Goal: Information Seeking & Learning: Learn about a topic

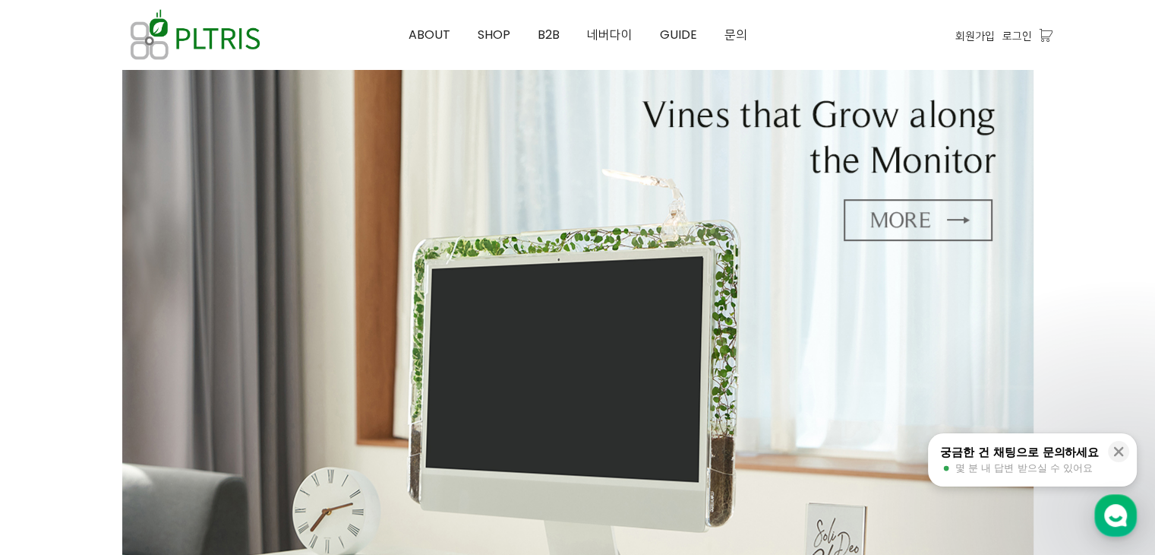
scroll to position [658, 0]
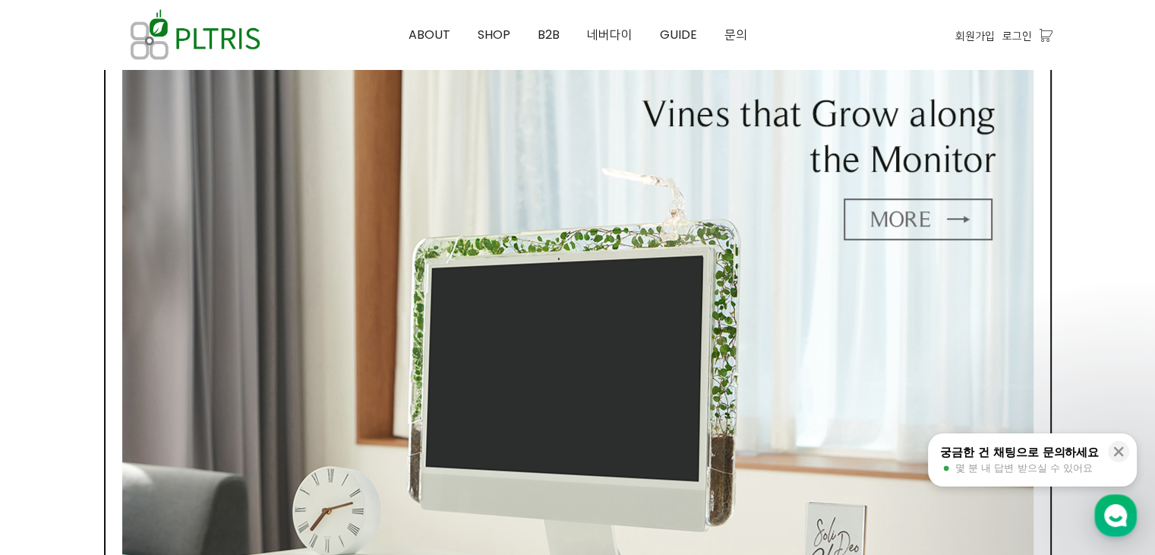
click at [899, 213] on img at bounding box center [578, 338] width 912 height 586
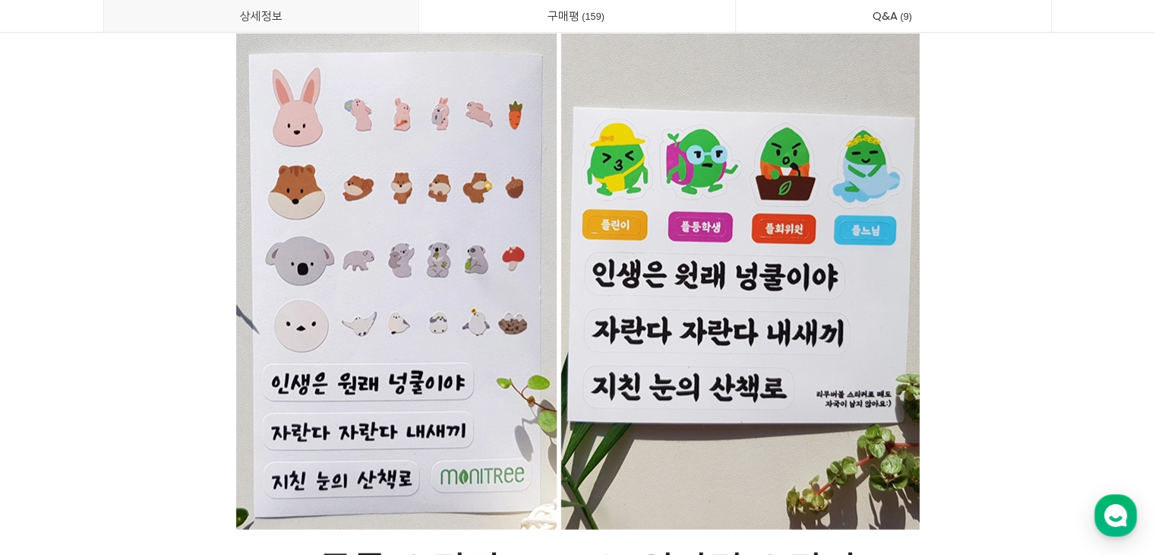
scroll to position [37581, 0]
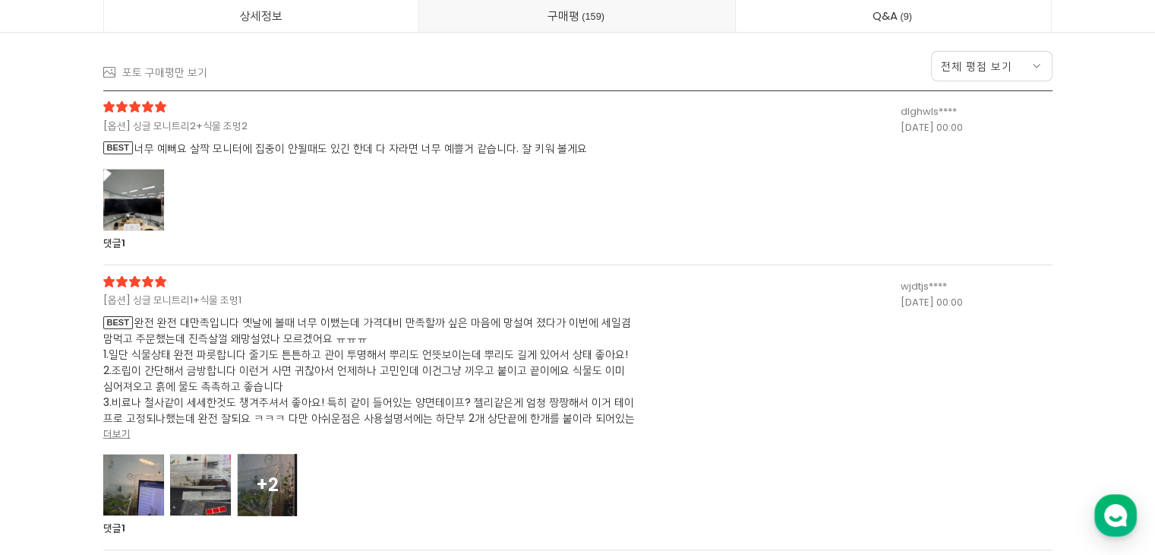
click at [127, 198] on div at bounding box center [133, 200] width 61 height 62
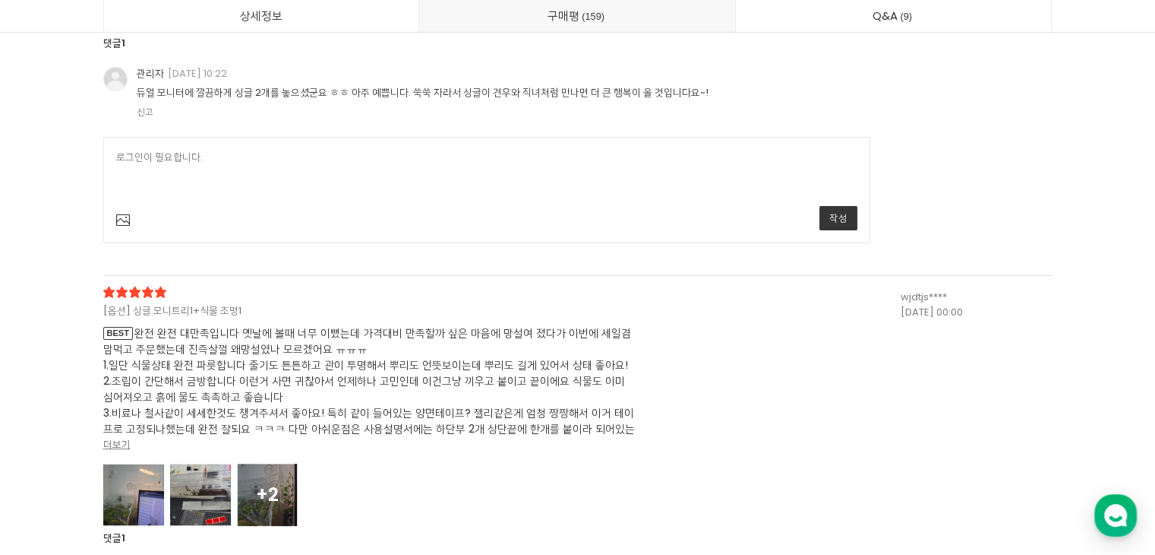
scroll to position [40439, 0]
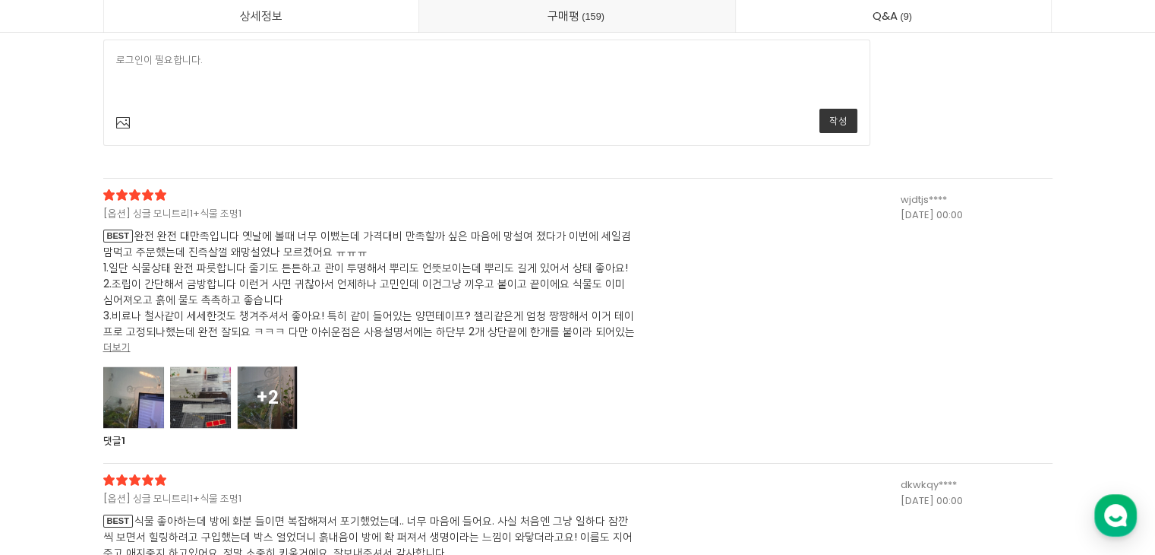
click at [158, 406] on div at bounding box center [133, 397] width 61 height 62
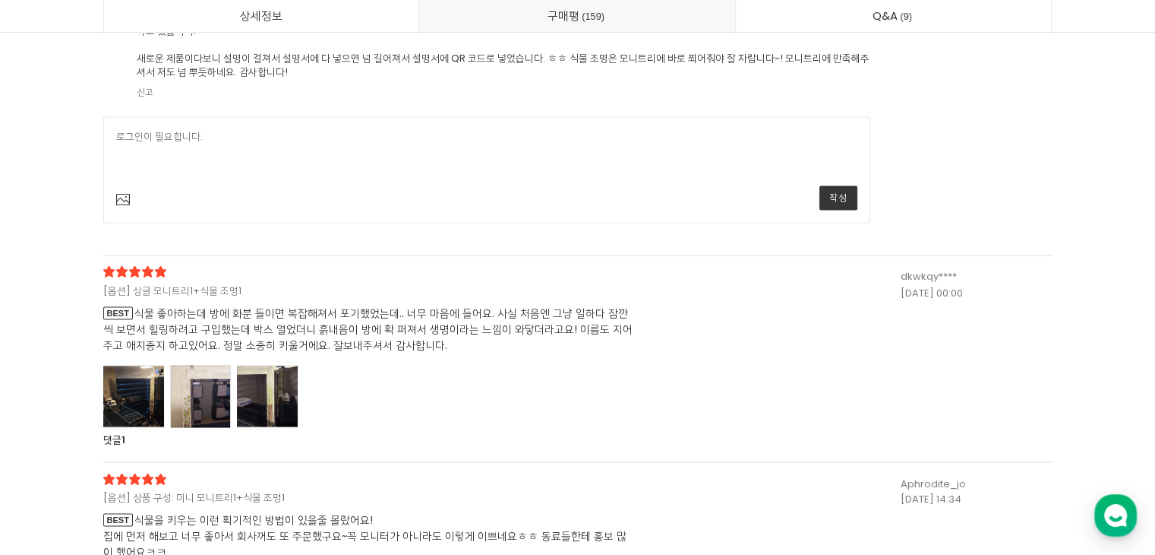
scroll to position [43031, 0]
click at [146, 392] on div at bounding box center [133, 395] width 61 height 62
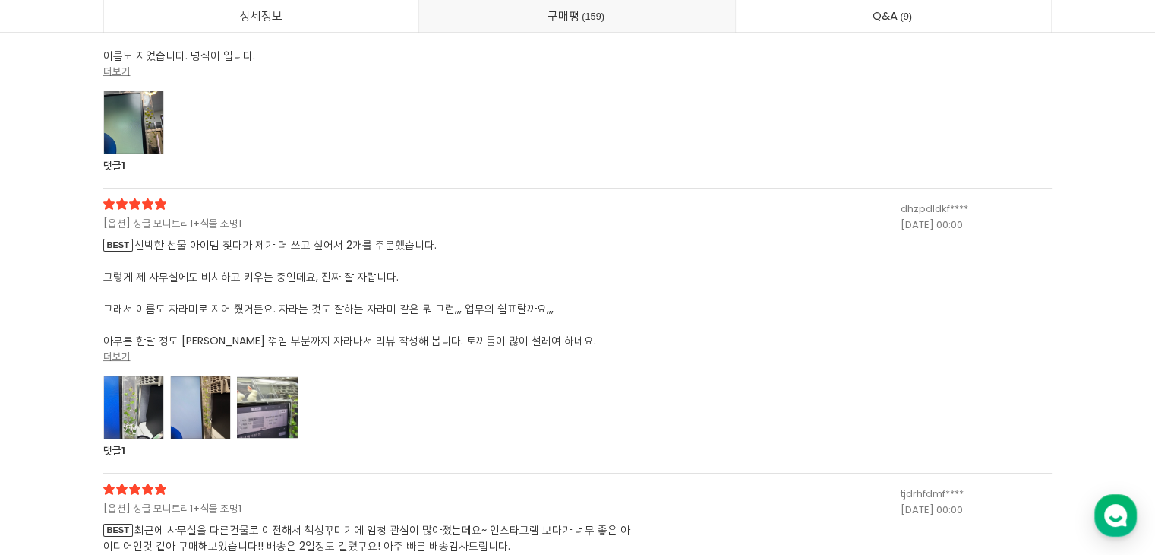
scroll to position [46258, 0]
